Goal: Task Accomplishment & Management: Manage account settings

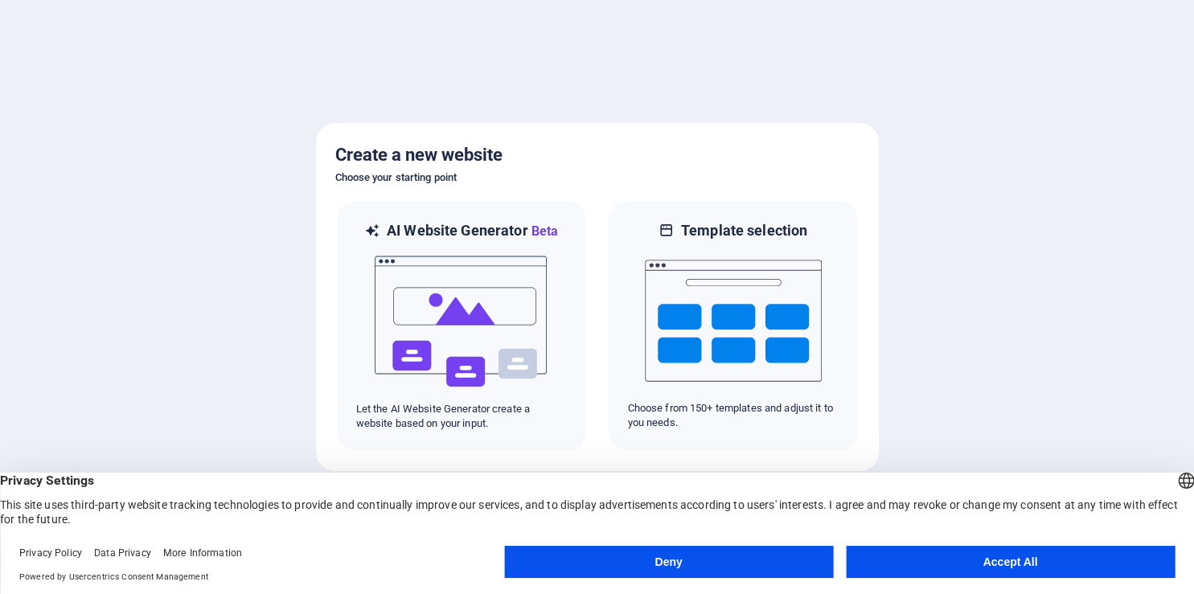
click at [1002, 570] on button "Accept All" at bounding box center [1010, 562] width 329 height 32
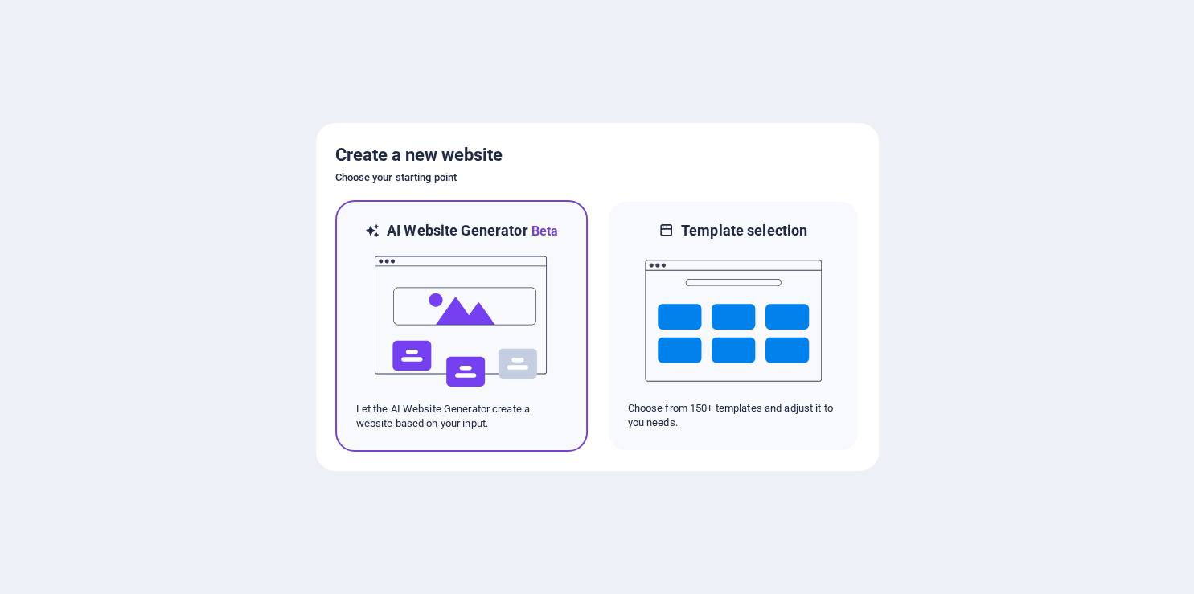
click at [427, 326] on img at bounding box center [461, 321] width 177 height 161
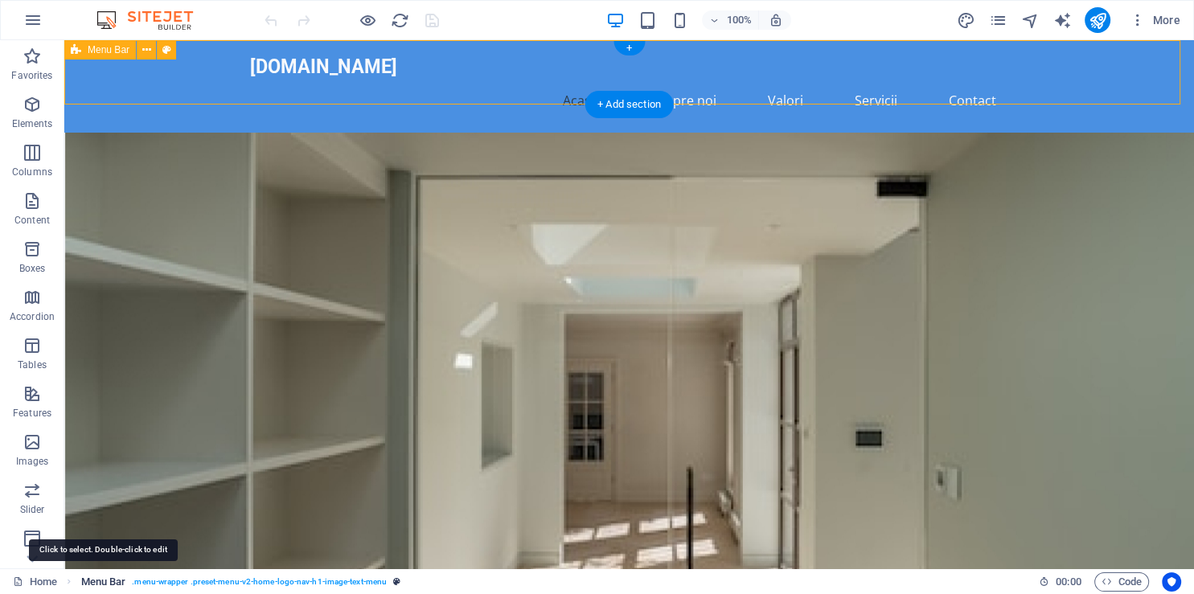
click at [104, 580] on span "Menu Bar" at bounding box center [103, 581] width 45 height 19
click at [109, 582] on span "Menu Bar" at bounding box center [103, 581] width 45 height 19
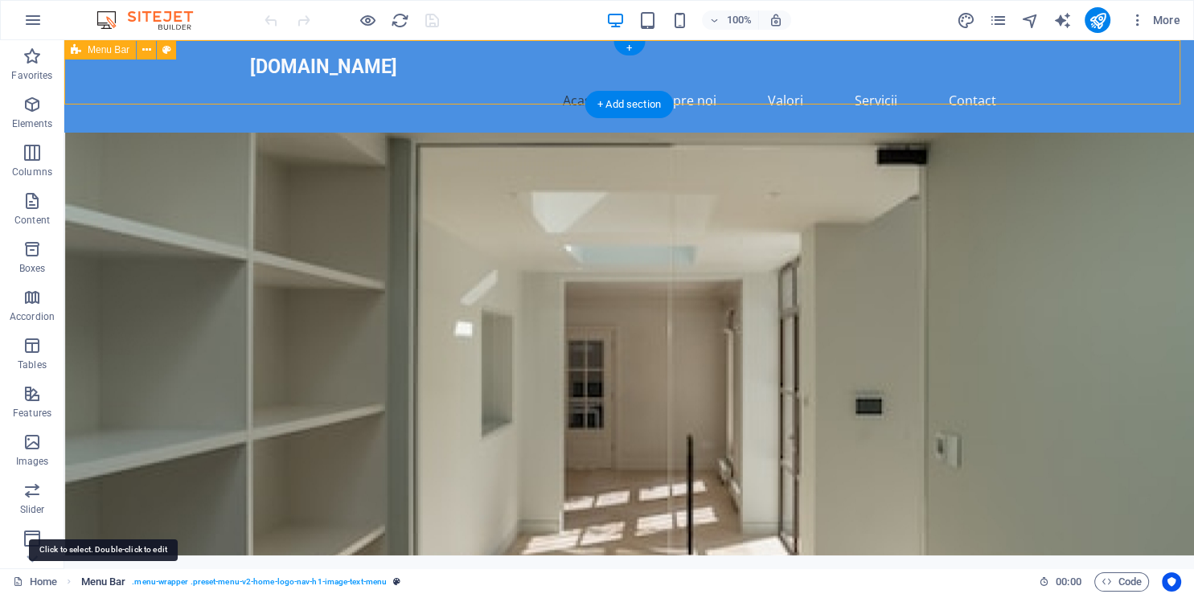
select select "header"
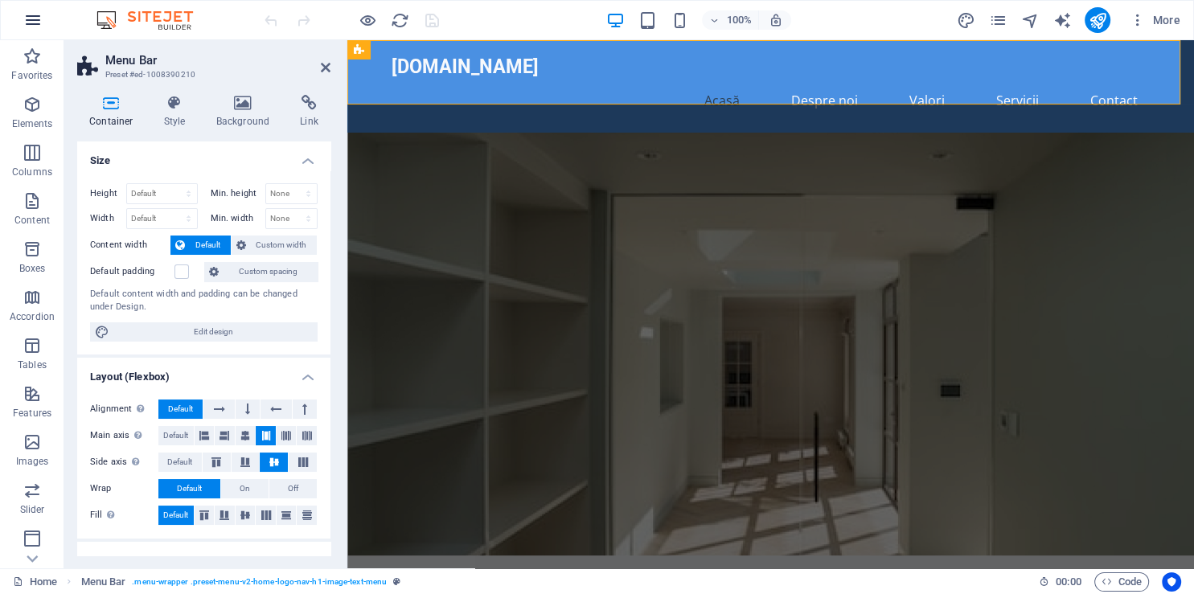
click at [29, 18] on icon "button" at bounding box center [32, 19] width 19 height 19
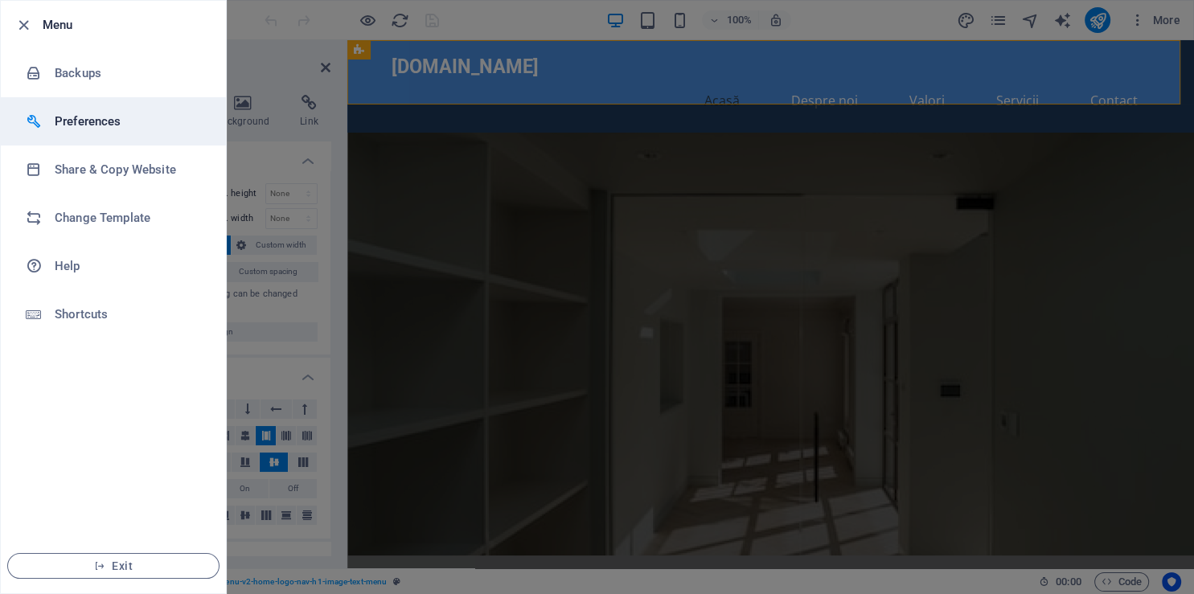
click at [82, 129] on h6 "Preferences" at bounding box center [129, 121] width 149 height 19
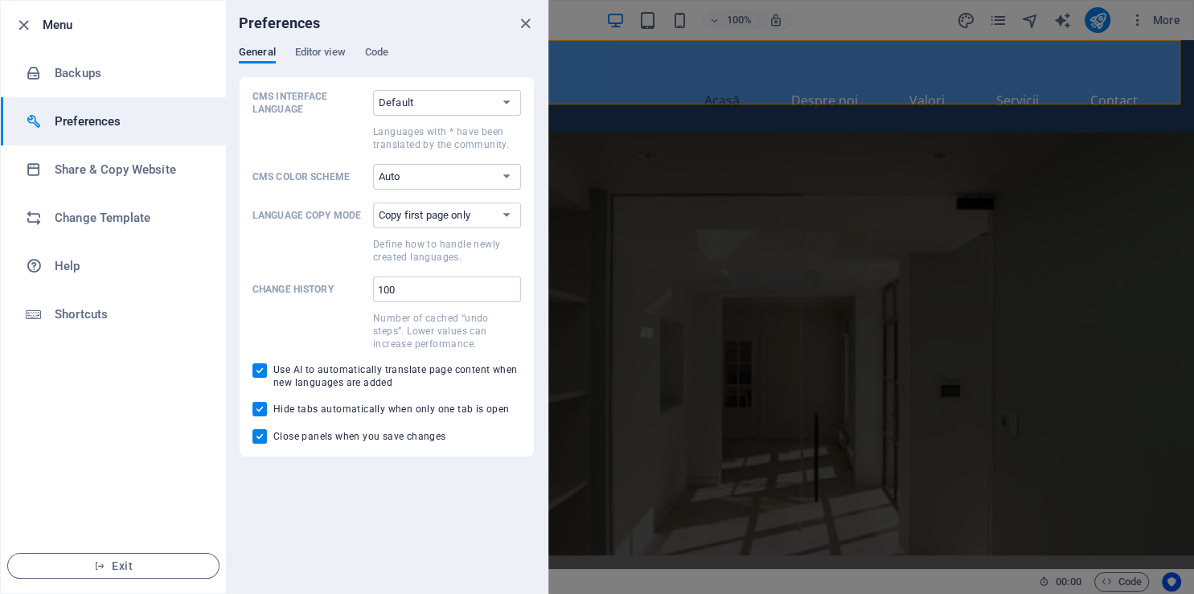
click at [329, 66] on div "General Editor view Code" at bounding box center [387, 61] width 296 height 31
click at [330, 47] on span "Editor view" at bounding box center [320, 54] width 51 height 23
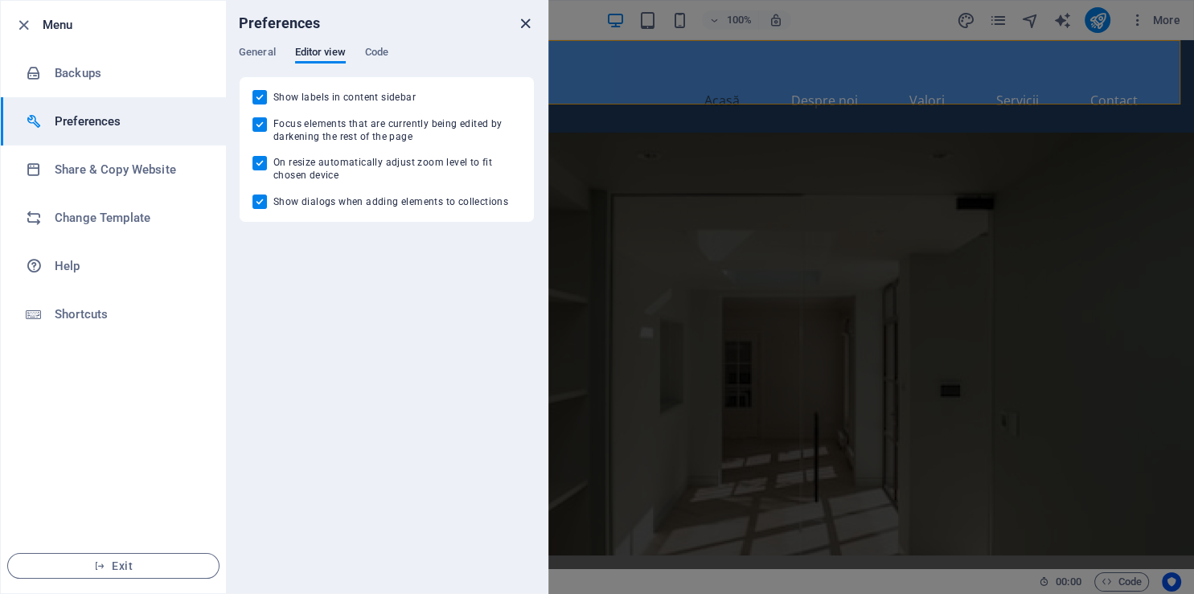
click at [521, 24] on icon "close" at bounding box center [525, 23] width 18 height 18
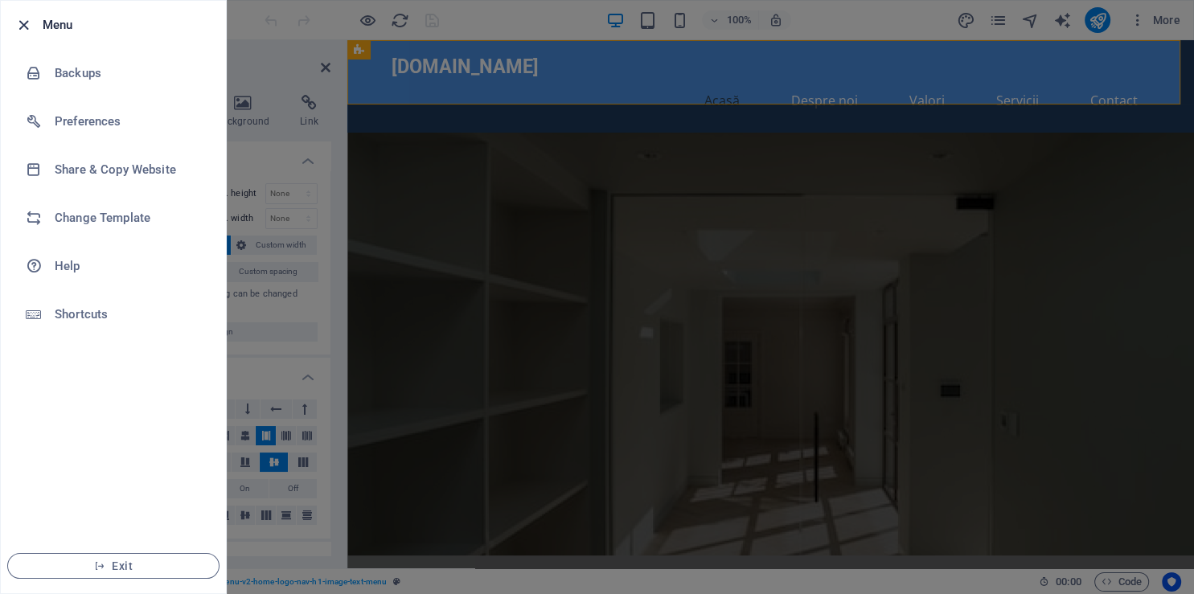
click at [22, 16] on icon "button" at bounding box center [23, 25] width 18 height 18
